Goal: Task Accomplishment & Management: Complete application form

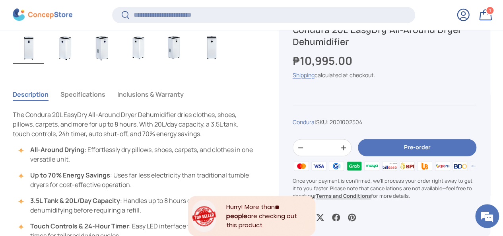
scroll to position [515, 0]
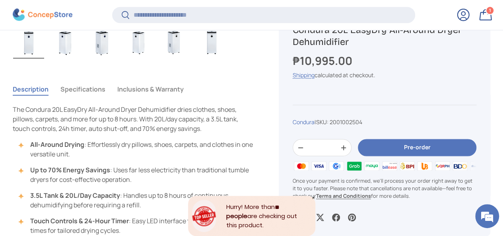
click at [397, 151] on button "Pre-order" at bounding box center [417, 147] width 118 height 17
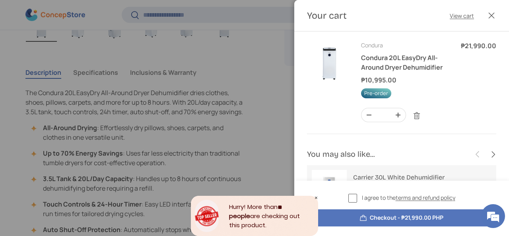
scroll to position [0, 0]
click at [489, 12] on button "Close" at bounding box center [491, 15] width 17 height 17
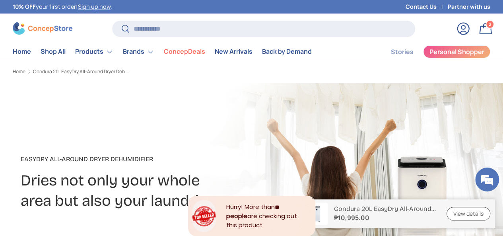
click at [454, 28] on link "Log in" at bounding box center [462, 28] width 17 height 17
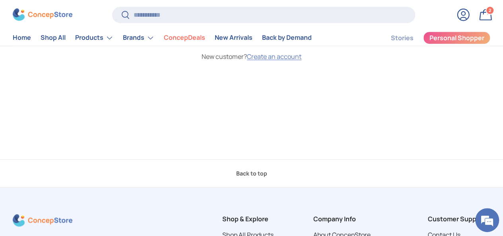
scroll to position [159, 0]
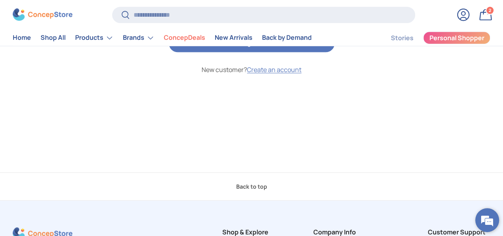
click at [489, 224] on em at bounding box center [486, 219] width 21 height 21
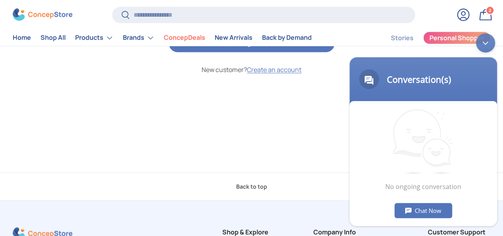
scroll to position [0, 0]
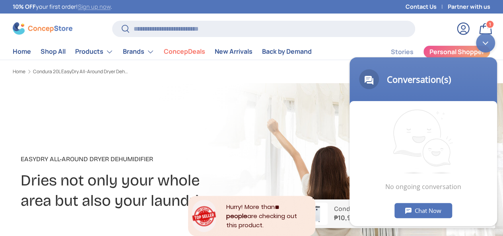
drag, startPoint x: 0, startPoint y: 0, endPoint x: 114, endPoint y: 7, distance: 114.7
click at [110, 7] on link "Sign up now" at bounding box center [94, 7] width 33 height 8
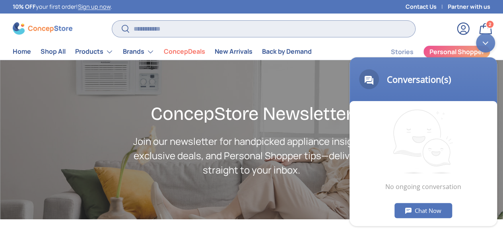
click at [168, 26] on input "Search" at bounding box center [263, 29] width 303 height 16
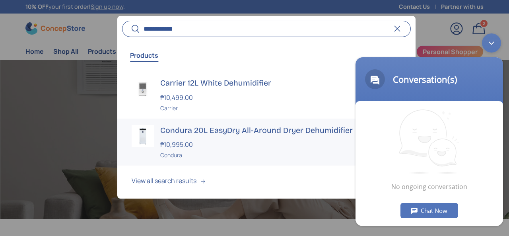
scroll to position [47, 0]
type input "**********"
click at [247, 130] on h3 "Condura 20L EasyDry All-Around Dryer Dehumidifier" at bounding box center [280, 129] width 240 height 11
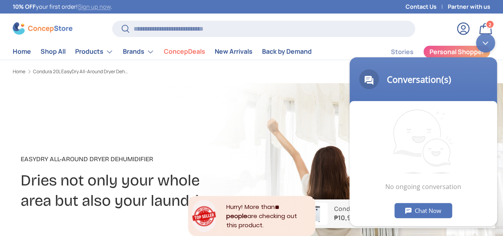
click at [110, 7] on link "Sign up now" at bounding box center [94, 7] width 33 height 8
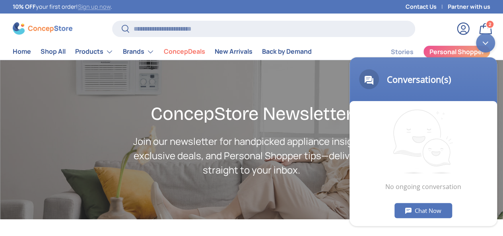
click at [110, 8] on link "Sign up now" at bounding box center [94, 7] width 33 height 8
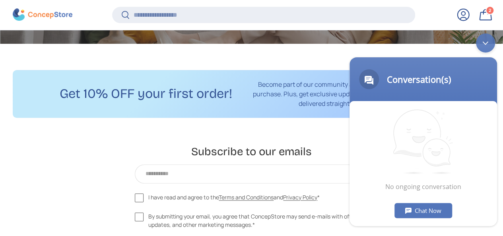
scroll to position [244, 0]
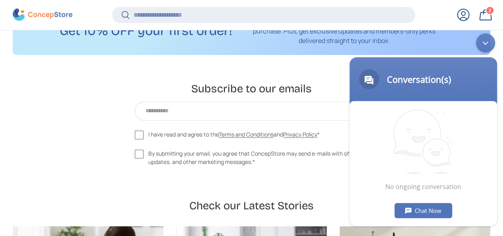
click at [487, 40] on div "Minimize live chat window" at bounding box center [485, 42] width 19 height 19
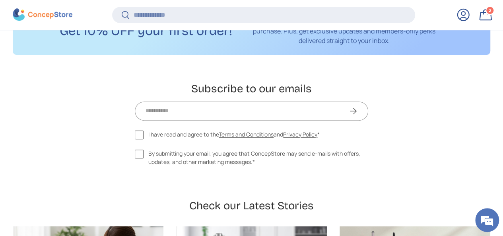
click at [176, 110] on input "Email" at bounding box center [247, 111] width 223 height 16
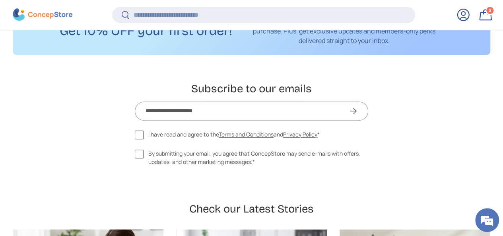
type input "**********"
click at [138, 133] on label "I have read and agree to the Terms and Conditions and Privacy Policy *" at bounding box center [227, 134] width 185 height 9
click at [141, 157] on label "By submitting your email, you agree that ConcepStore may send e-mails with offe…" at bounding box center [251, 157] width 233 height 17
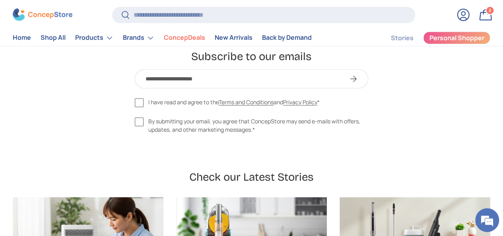
scroll to position [195, 0]
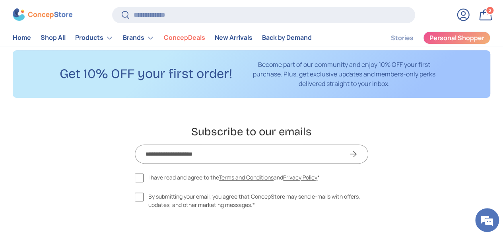
click at [355, 157] on button "Subscribe" at bounding box center [353, 153] width 30 height 19
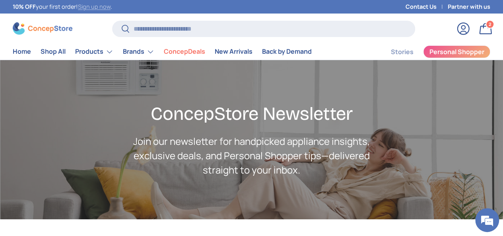
click at [97, 9] on link "Sign up now" at bounding box center [94, 7] width 33 height 8
click at [105, 6] on link "Sign up now" at bounding box center [94, 7] width 33 height 8
click at [110, 8] on link "Sign up now" at bounding box center [94, 7] width 33 height 8
click at [107, 6] on link "Sign up now" at bounding box center [94, 7] width 33 height 8
click at [454, 31] on link "Log in" at bounding box center [462, 28] width 17 height 17
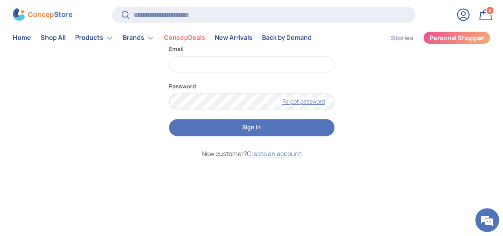
scroll to position [79, 0]
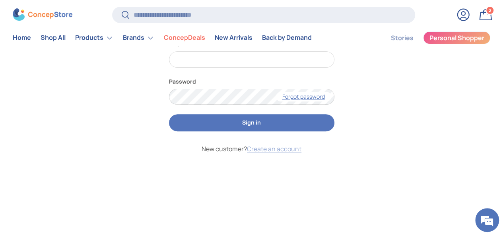
click at [280, 150] on link "Create an account" at bounding box center [274, 148] width 54 height 9
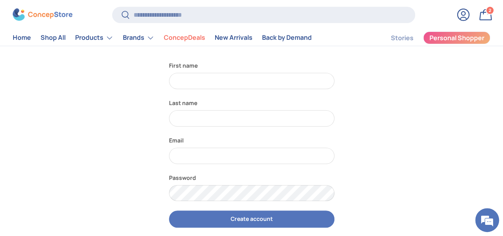
scroll to position [40, 0]
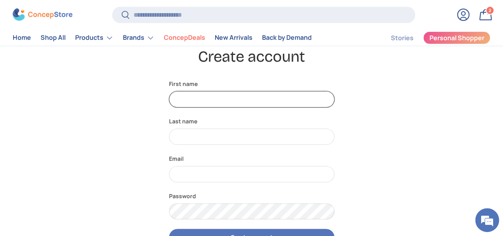
click at [198, 98] on input "First name" at bounding box center [251, 99] width 165 height 16
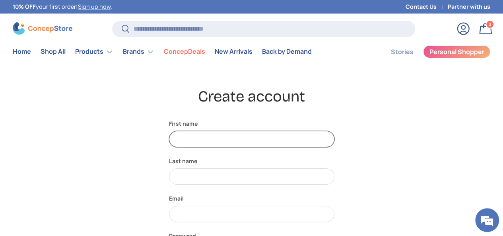
scroll to position [0, 0]
type input "*********"
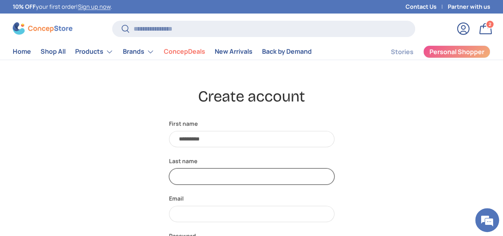
click at [213, 182] on input "Last name" at bounding box center [251, 176] width 165 height 16
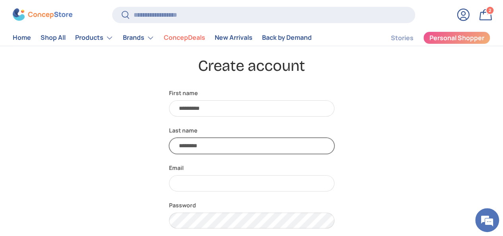
scroll to position [79, 0]
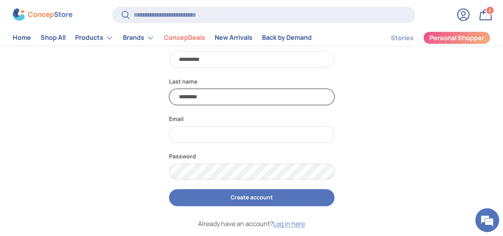
type input "********"
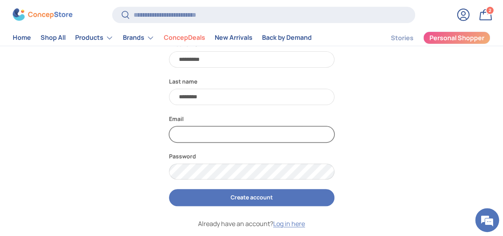
click at [200, 134] on input "Email" at bounding box center [251, 134] width 165 height 16
type input "**********"
